Goal: Task Accomplishment & Management: Use online tool/utility

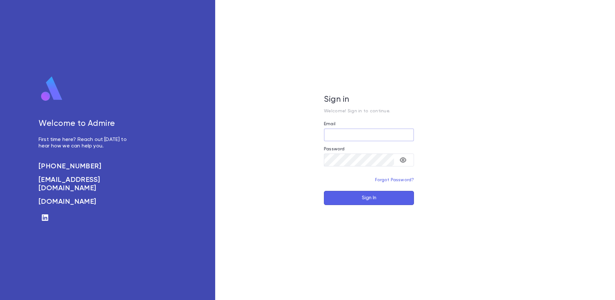
type input "**********"
click at [363, 199] on button "Sign In" at bounding box center [369, 198] width 90 height 14
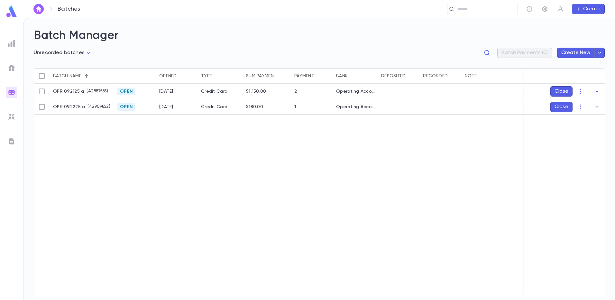
click at [126, 155] on div "OPR 092125 a ( 42887585 ) Open 9/21/2025 Credit Card $1,150.00 2 Operating Acco…" at bounding box center [320, 190] width 572 height 213
click at [596, 91] on icon "button" at bounding box center [596, 91] width 3 height 2
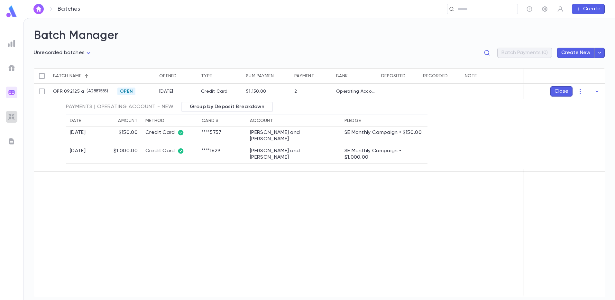
click at [9, 118] on img at bounding box center [12, 117] width 8 height 8
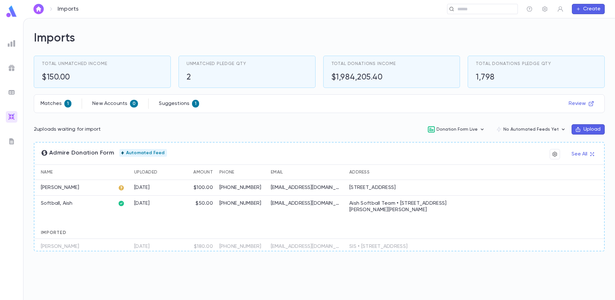
click at [280, 189] on p "liberty_fates7j@icloud.com" at bounding box center [306, 187] width 71 height 6
click at [245, 188] on p "(303) 321-2103" at bounding box center [241, 187] width 45 height 6
click at [75, 189] on p "Zerobnick , Richard" at bounding box center [60, 187] width 38 height 6
click at [123, 188] on icon at bounding box center [121, 187] width 5 height 5
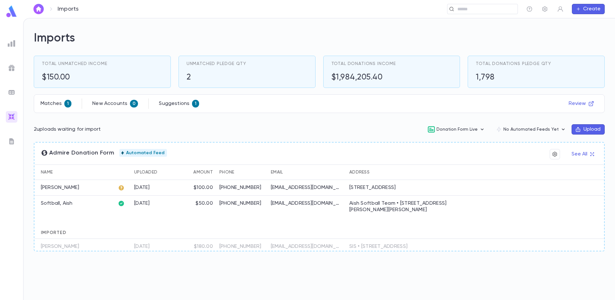
click at [121, 188] on icon at bounding box center [121, 187] width 5 height 5
click at [50, 186] on p "Zerobnick , Richard" at bounding box center [60, 187] width 38 height 6
drag, startPoint x: 50, startPoint y: 186, endPoint x: 85, endPoint y: 186, distance: 34.4
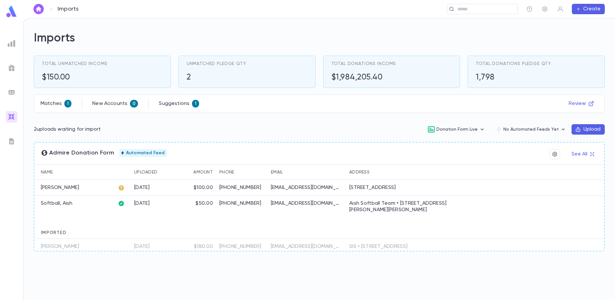
click at [79, 186] on p "Zerobnick , Richard" at bounding box center [60, 187] width 38 height 6
click at [54, 106] on p "Matches" at bounding box center [51, 103] width 21 height 6
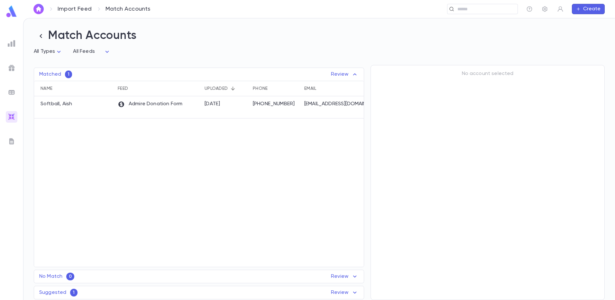
click at [77, 293] on div "Suggested 1 Review" at bounding box center [198, 292] width 329 height 8
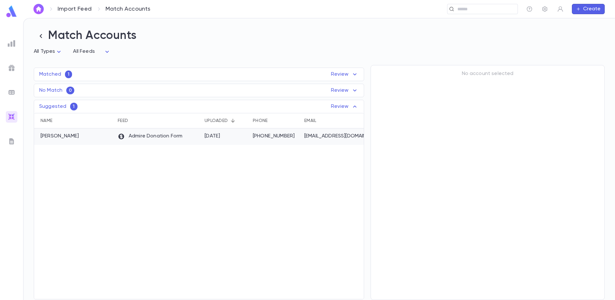
click at [86, 137] on div "Zerobnick , Richard" at bounding box center [74, 136] width 80 height 16
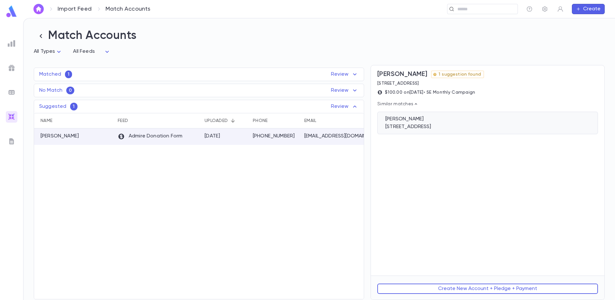
click at [426, 126] on div "955 Eudora St, Unit 904, Denver CO 80220" at bounding box center [487, 126] width 204 height 6
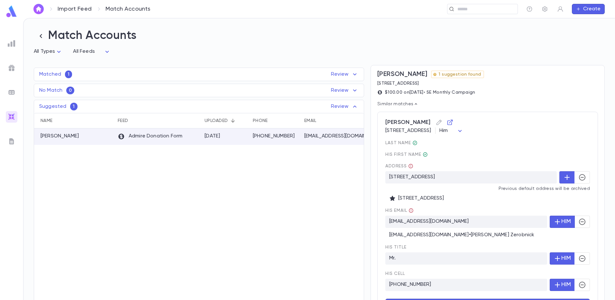
click at [580, 222] on icon "button" at bounding box center [582, 222] width 8 height 8
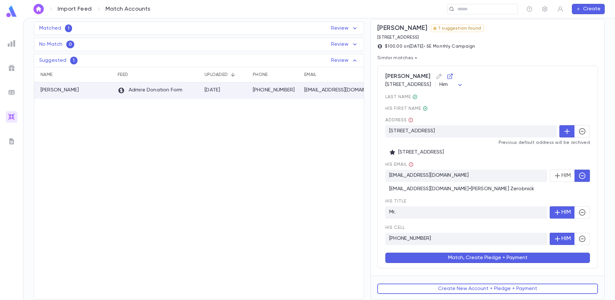
click at [467, 259] on button "Match, Create Pledge + Payment" at bounding box center [487, 257] width 204 height 10
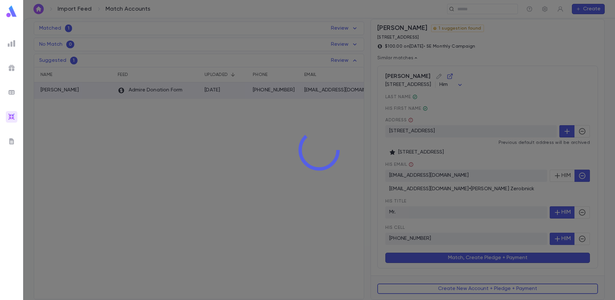
scroll to position [0, 0]
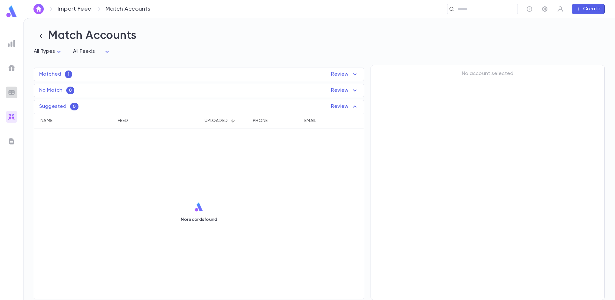
click at [10, 92] on img at bounding box center [12, 92] width 8 height 8
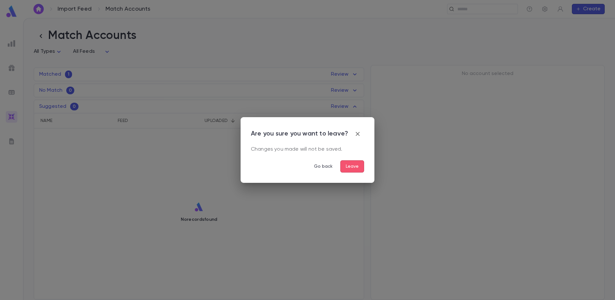
click at [347, 164] on button "Leave" at bounding box center [352, 166] width 24 height 12
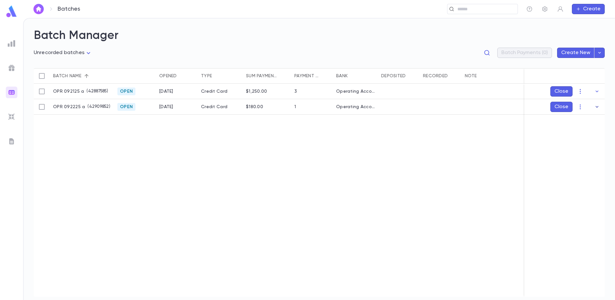
click at [596, 107] on icon "button" at bounding box center [596, 107] width 6 height 6
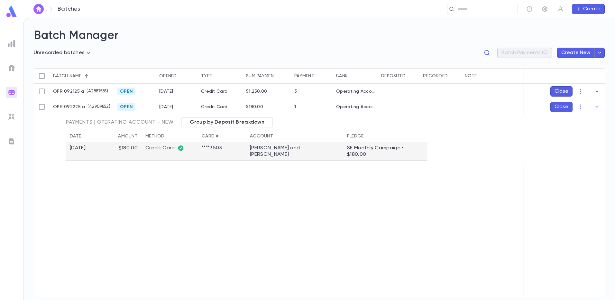
click at [347, 150] on div "SE Monthly Campaign • $180.00" at bounding box center [385, 151] width 77 height 13
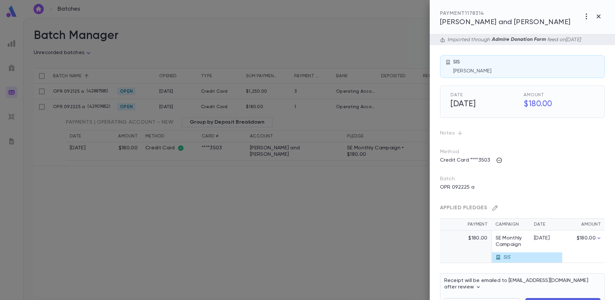
click at [497, 208] on icon "button" at bounding box center [494, 207] width 6 height 6
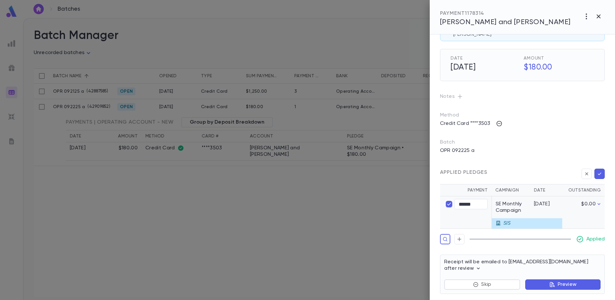
scroll to position [37, 0]
click at [583, 168] on button "button" at bounding box center [586, 173] width 10 height 10
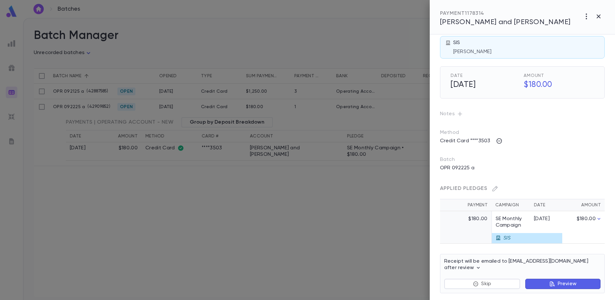
click at [476, 20] on span "[PERSON_NAME] and [PERSON_NAME]" at bounding box center [505, 22] width 131 height 7
click at [167, 181] on div at bounding box center [307, 150] width 615 height 300
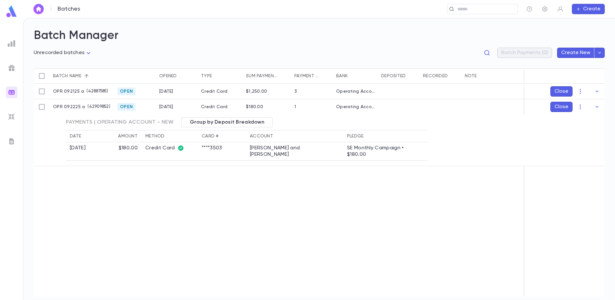
click at [186, 94] on div "[DATE]" at bounding box center [177, 91] width 42 height 15
click at [596, 91] on icon "button" at bounding box center [596, 91] width 6 height 6
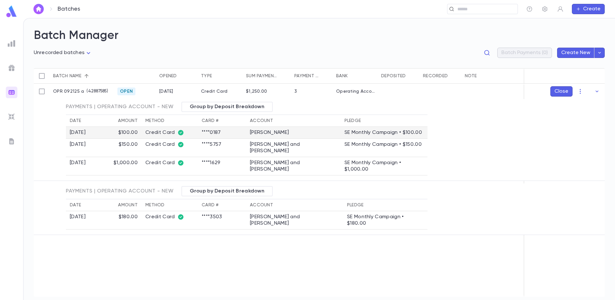
click at [294, 133] on td "[PERSON_NAME]" at bounding box center [293, 133] width 95 height 12
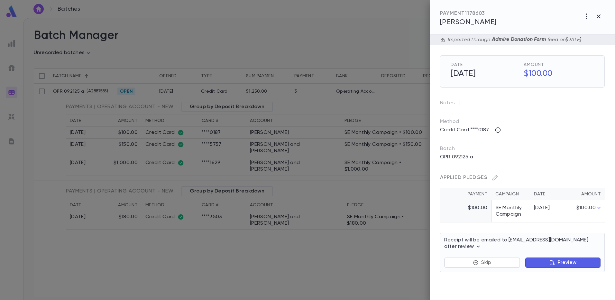
click at [471, 22] on span "[PERSON_NAME]" at bounding box center [468, 22] width 57 height 7
click at [265, 142] on div at bounding box center [307, 150] width 615 height 300
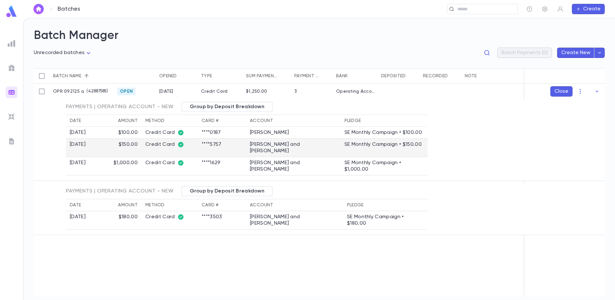
click at [158, 145] on div "Credit Card" at bounding box center [169, 144] width 49 height 6
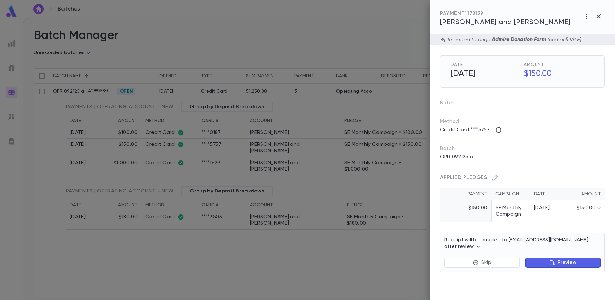
click at [478, 20] on span "[PERSON_NAME] and [PERSON_NAME]" at bounding box center [505, 22] width 131 height 7
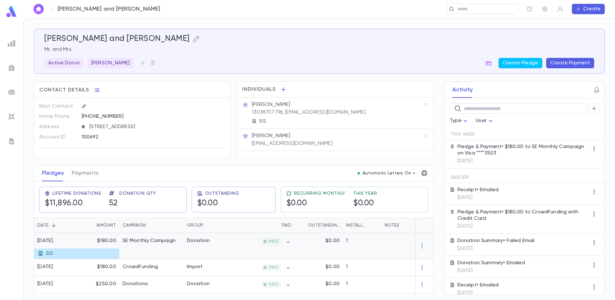
click at [120, 250] on div "SE Monthly Campaign" at bounding box center [151, 246] width 64 height 26
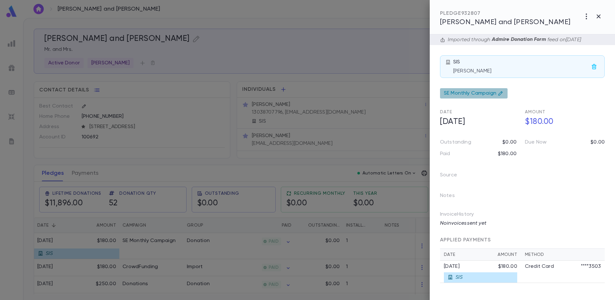
click at [501, 91] on icon at bounding box center [500, 93] width 5 height 5
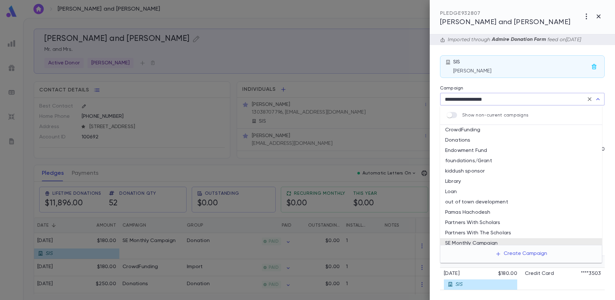
scroll to position [23, 0]
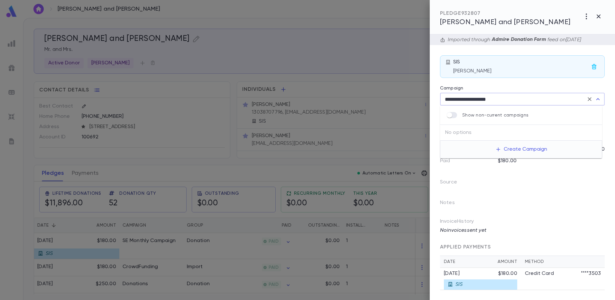
drag, startPoint x: 507, startPoint y: 97, endPoint x: 389, endPoint y: 107, distance: 118.4
click at [389, 107] on div "**********" at bounding box center [307, 150] width 615 height 300
click at [479, 129] on li "Donations" at bounding box center [521, 130] width 162 height 10
type input "*********"
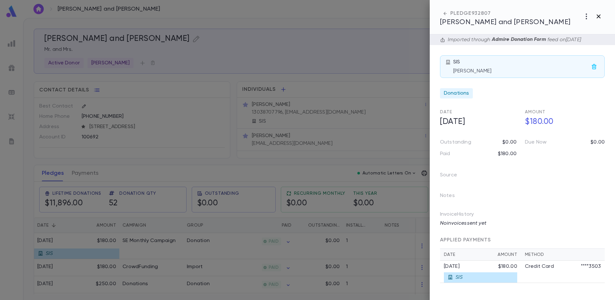
click at [598, 15] on icon "button" at bounding box center [598, 17] width 8 height 8
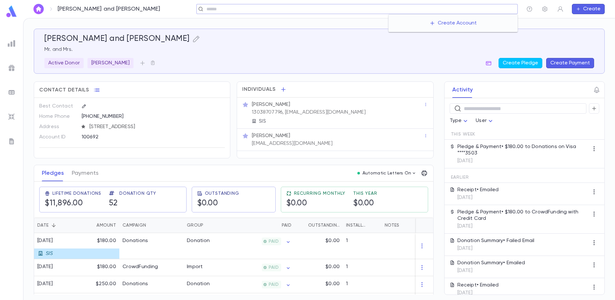
click at [473, 11] on input "text" at bounding box center [359, 9] width 310 height 6
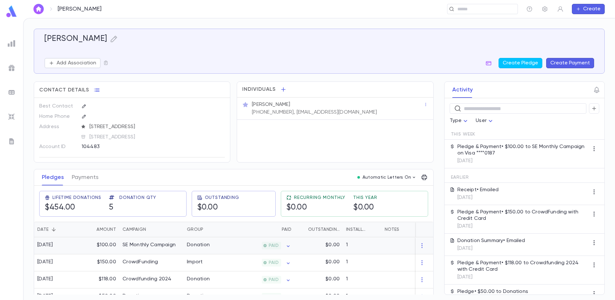
click at [134, 246] on div "SE Monthly Campaign" at bounding box center [148, 244] width 53 height 6
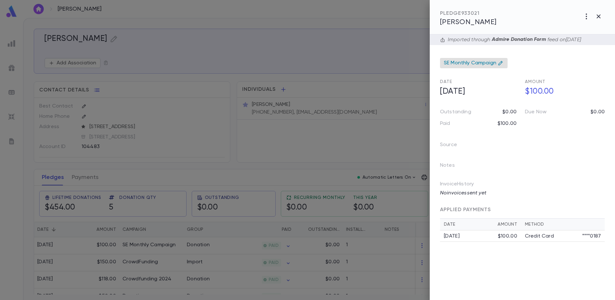
click at [501, 60] on div "SE Monthly Campaign" at bounding box center [474, 63] width 68 height 10
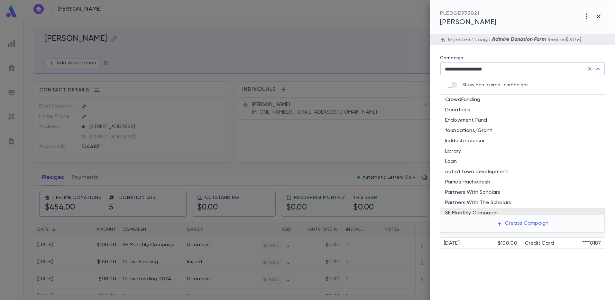
scroll to position [23, 0]
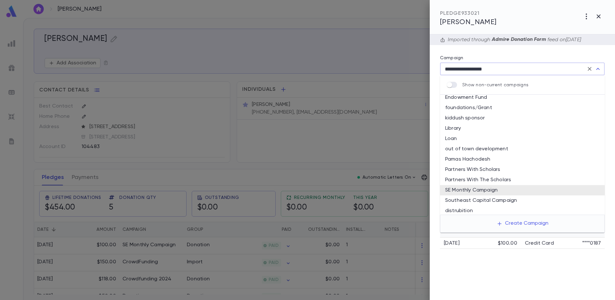
drag, startPoint x: 502, startPoint y: 66, endPoint x: 422, endPoint y: 69, distance: 79.4
click at [422, 69] on div "**********" at bounding box center [307, 150] width 615 height 300
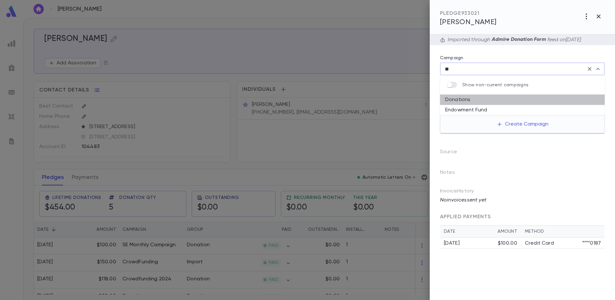
click at [468, 97] on li "Donations" at bounding box center [522, 100] width 165 height 10
type input "*********"
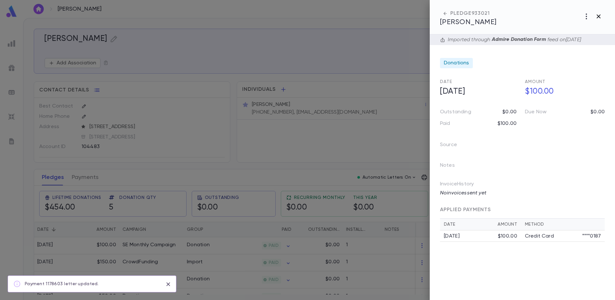
click at [599, 16] on icon "button" at bounding box center [598, 17] width 8 height 8
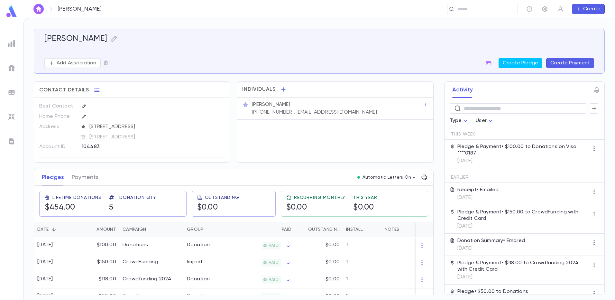
click at [6, 196] on ul at bounding box center [11, 167] width 23 height 265
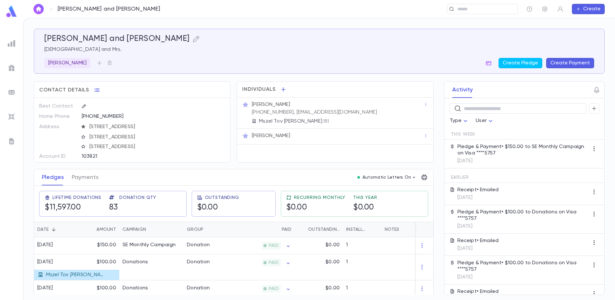
click at [6, 182] on ul at bounding box center [11, 167] width 23 height 265
click at [483, 143] on p "Pledge & Payment • $150.00 to SE Monthly Campaign on Visa ****5757" at bounding box center [522, 149] width 131 height 13
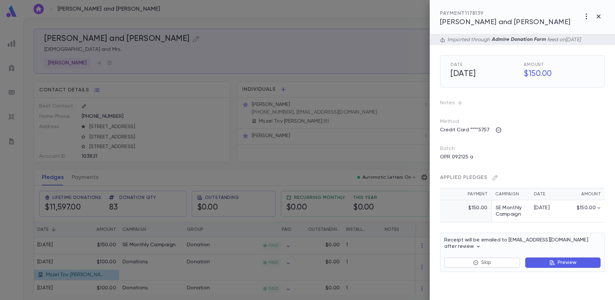
click at [113, 246] on div at bounding box center [307, 150] width 615 height 300
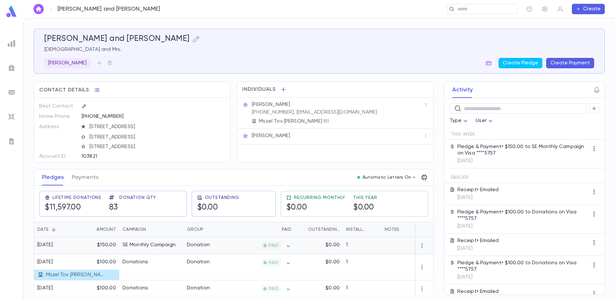
click at [101, 244] on div "$150.00" at bounding box center [98, 245] width 42 height 17
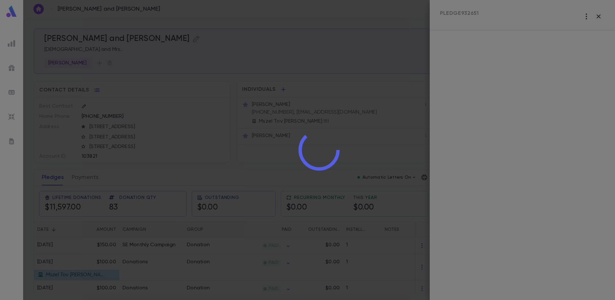
click at [101, 243] on div at bounding box center [318, 150] width 591 height 300
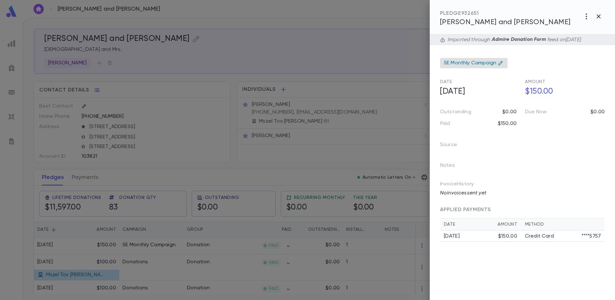
click at [500, 64] on icon at bounding box center [500, 62] width 5 height 5
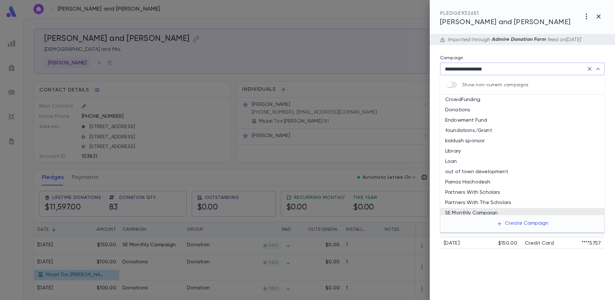
scroll to position [23, 0]
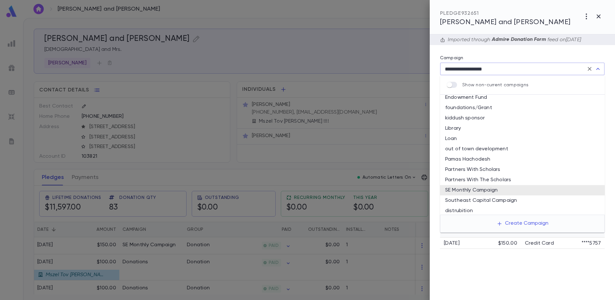
drag, startPoint x: 499, startPoint y: 65, endPoint x: 425, endPoint y: 69, distance: 74.0
click at [426, 69] on div "**********" at bounding box center [307, 150] width 615 height 300
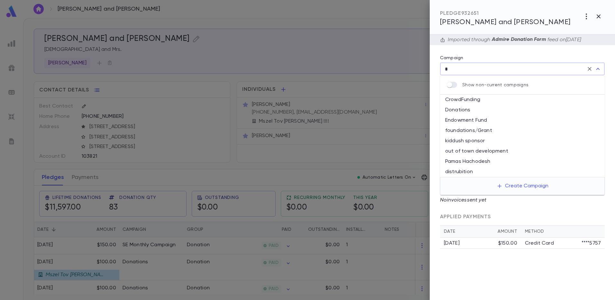
scroll to position [0, 0]
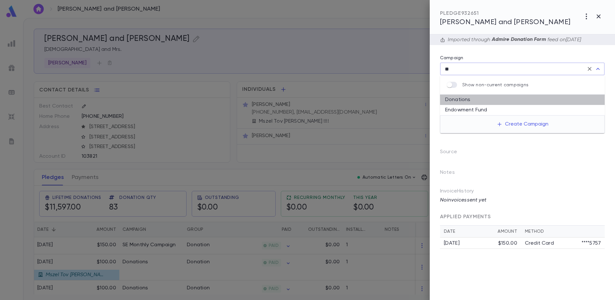
click at [453, 97] on li "Donations" at bounding box center [522, 100] width 165 height 10
type input "*********"
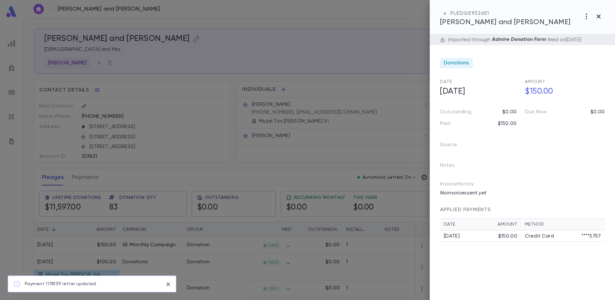
click at [598, 16] on icon "button" at bounding box center [598, 16] width 4 height 4
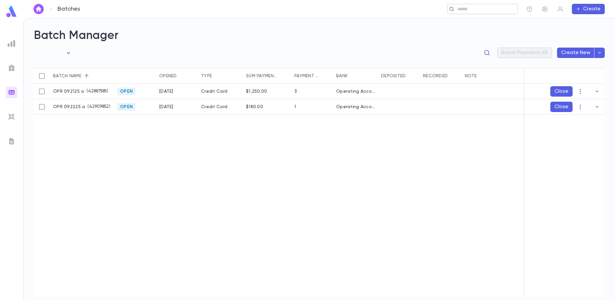
click at [476, 11] on input "text" at bounding box center [484, 9] width 59 height 6
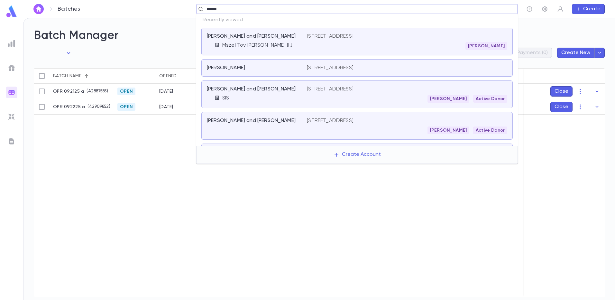
type input "*******"
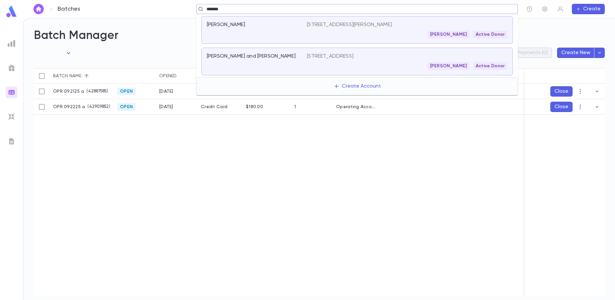
click at [385, 30] on div "[STREET_ADDRESS][PERSON_NAME] [PERSON_NAME] Active Donor" at bounding box center [407, 30] width 200 height 17
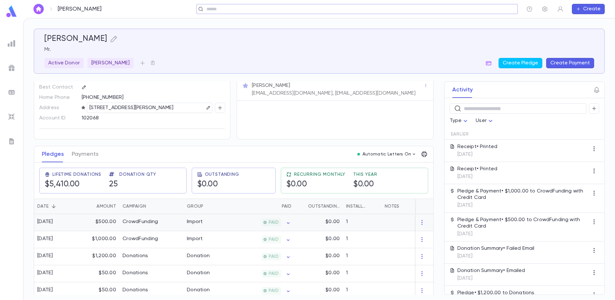
scroll to position [32, 0]
